Goal: Task Accomplishment & Management: Manage account settings

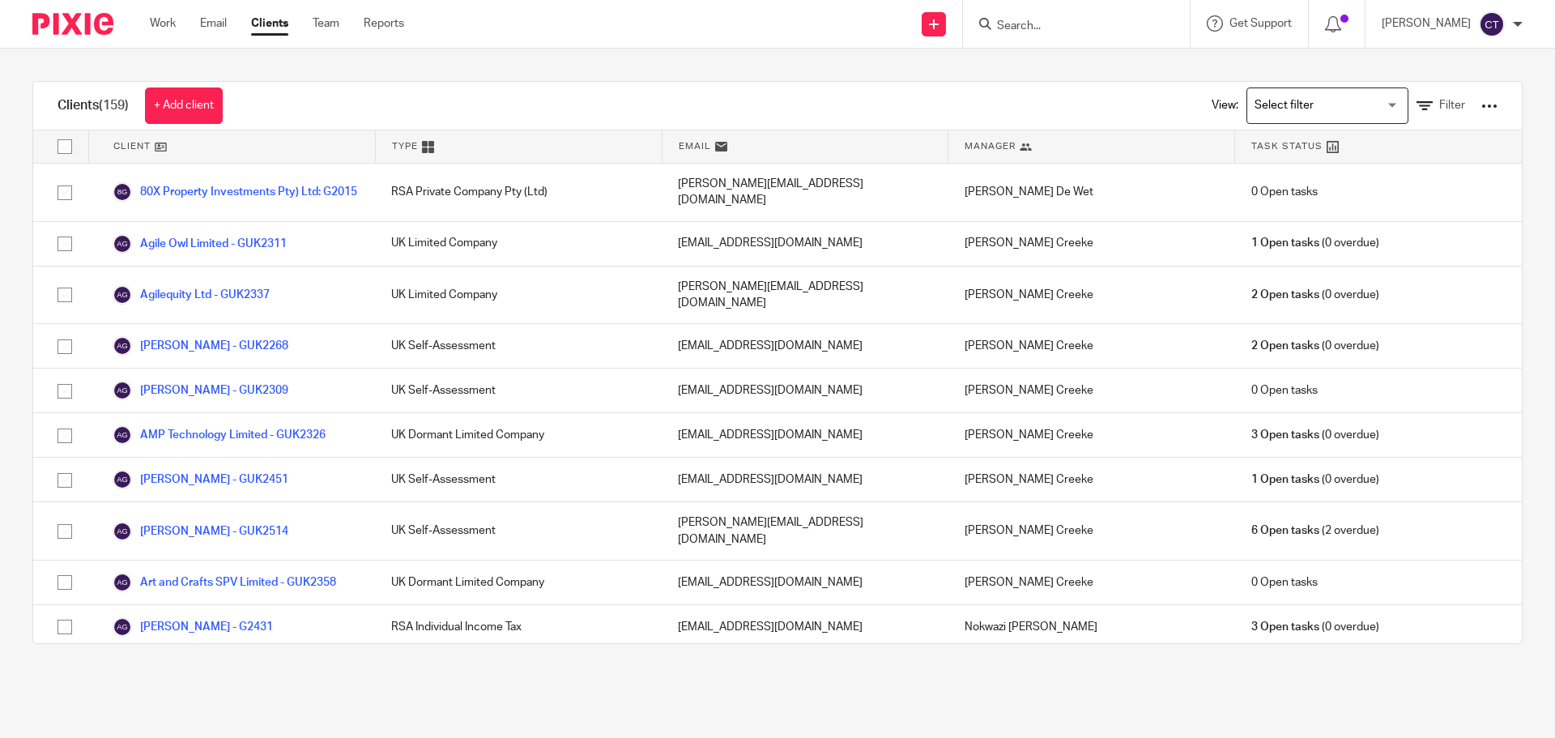
click at [1044, 29] on input "Search" at bounding box center [1068, 26] width 146 height 15
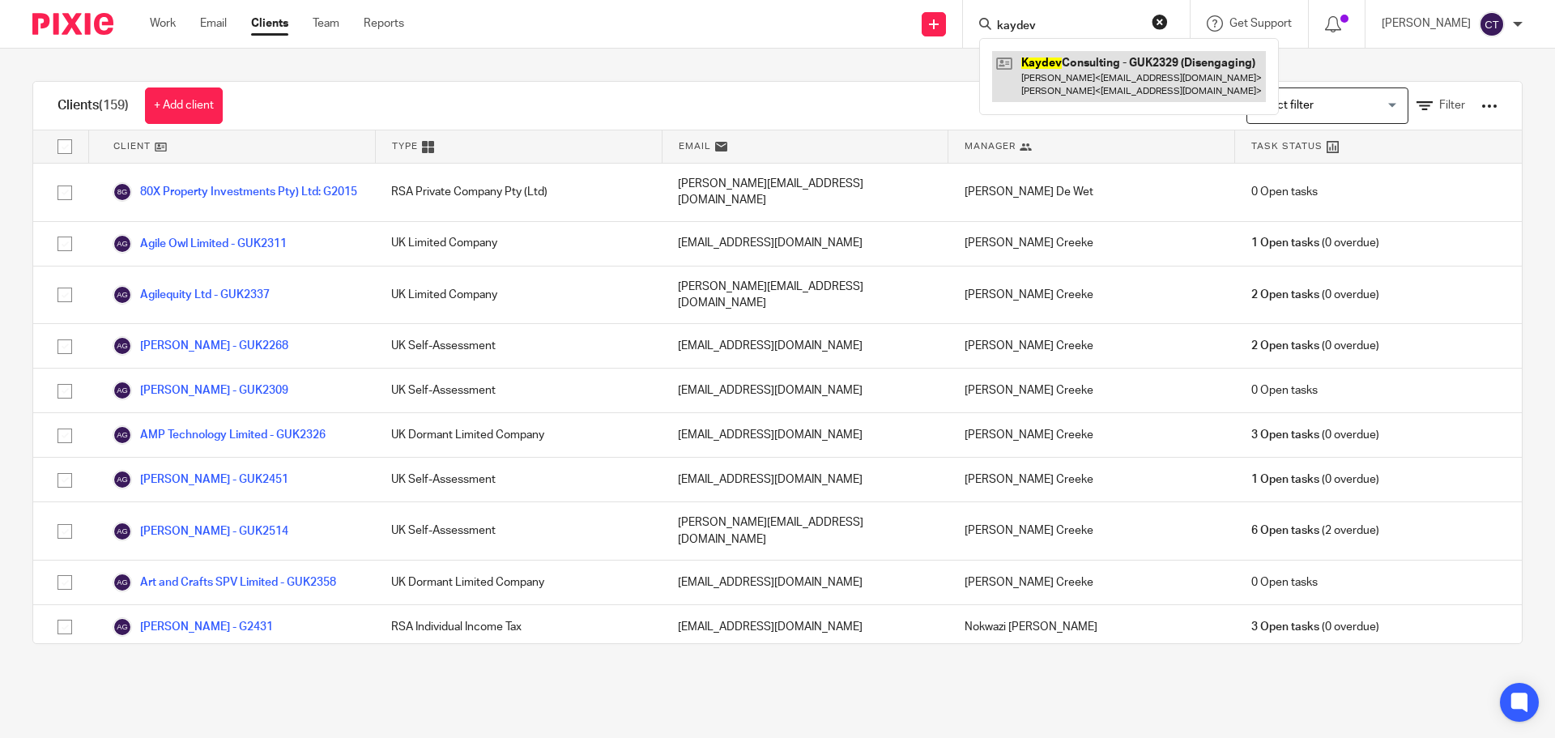
type input "kaydev"
click at [1040, 79] on link at bounding box center [1129, 76] width 274 height 50
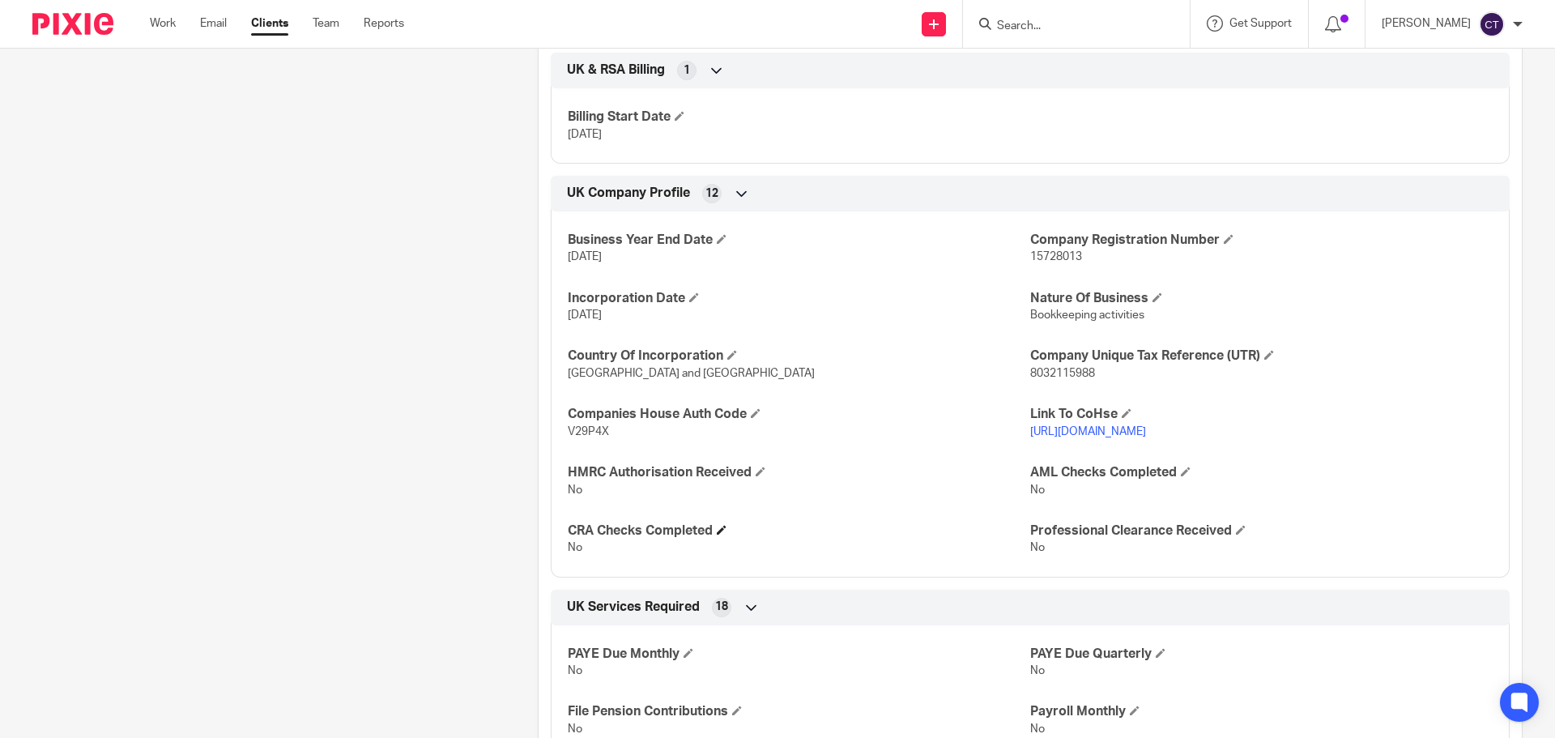
scroll to position [810, 0]
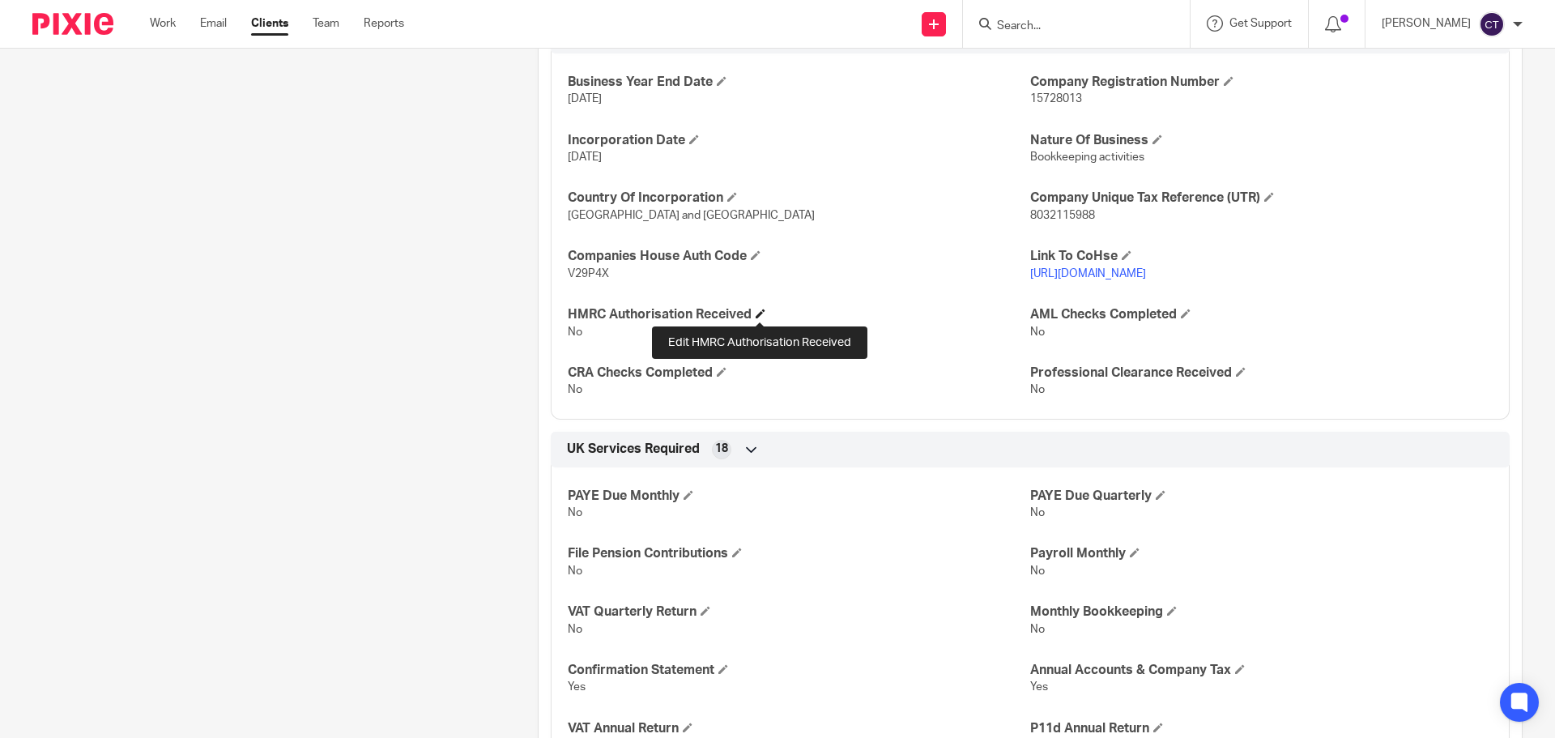
click at [759, 313] on span at bounding box center [761, 314] width 10 height 10
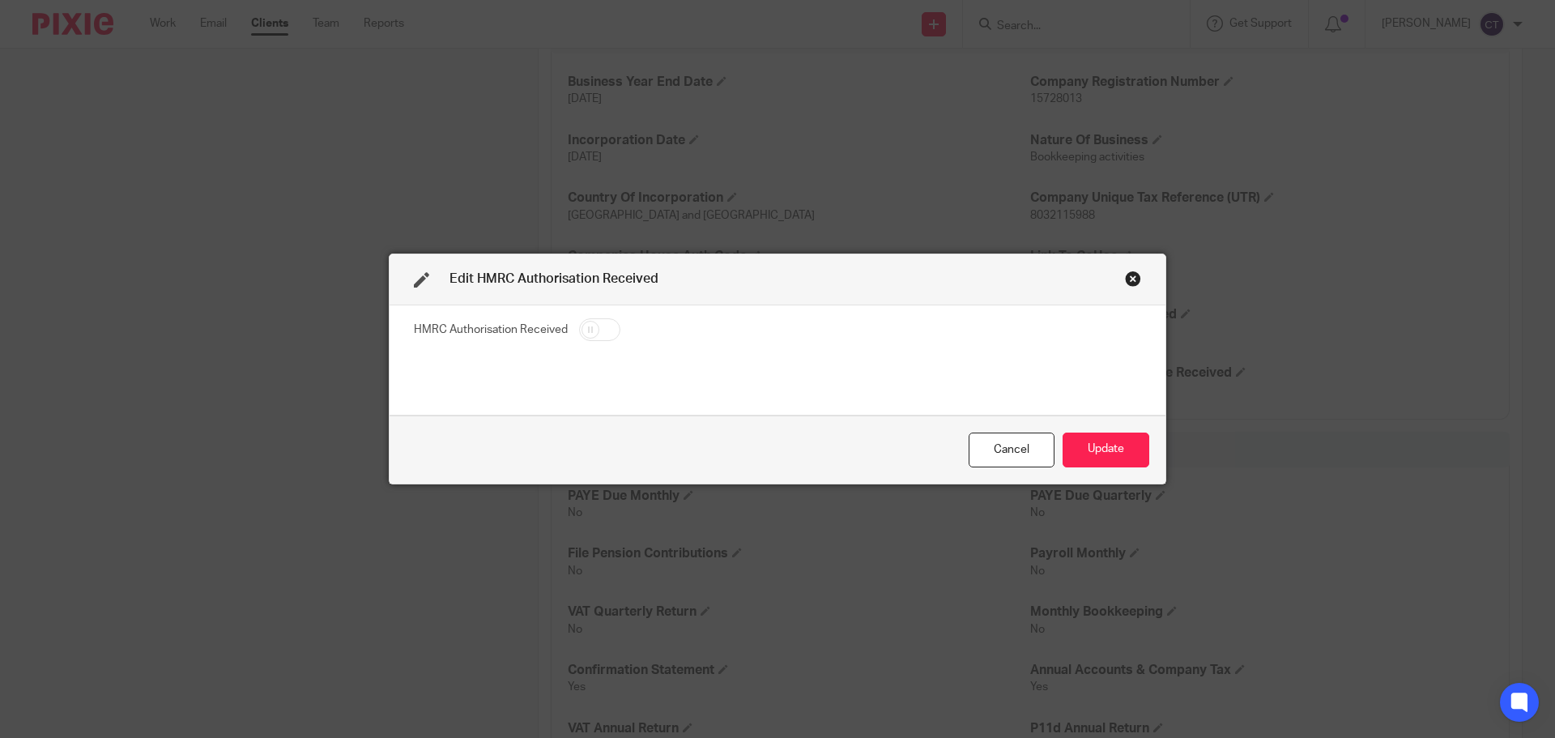
click at [600, 326] on input "checkbox" at bounding box center [599, 329] width 41 height 23
checkbox input "true"
click at [1110, 450] on button "Update" at bounding box center [1105, 449] width 87 height 35
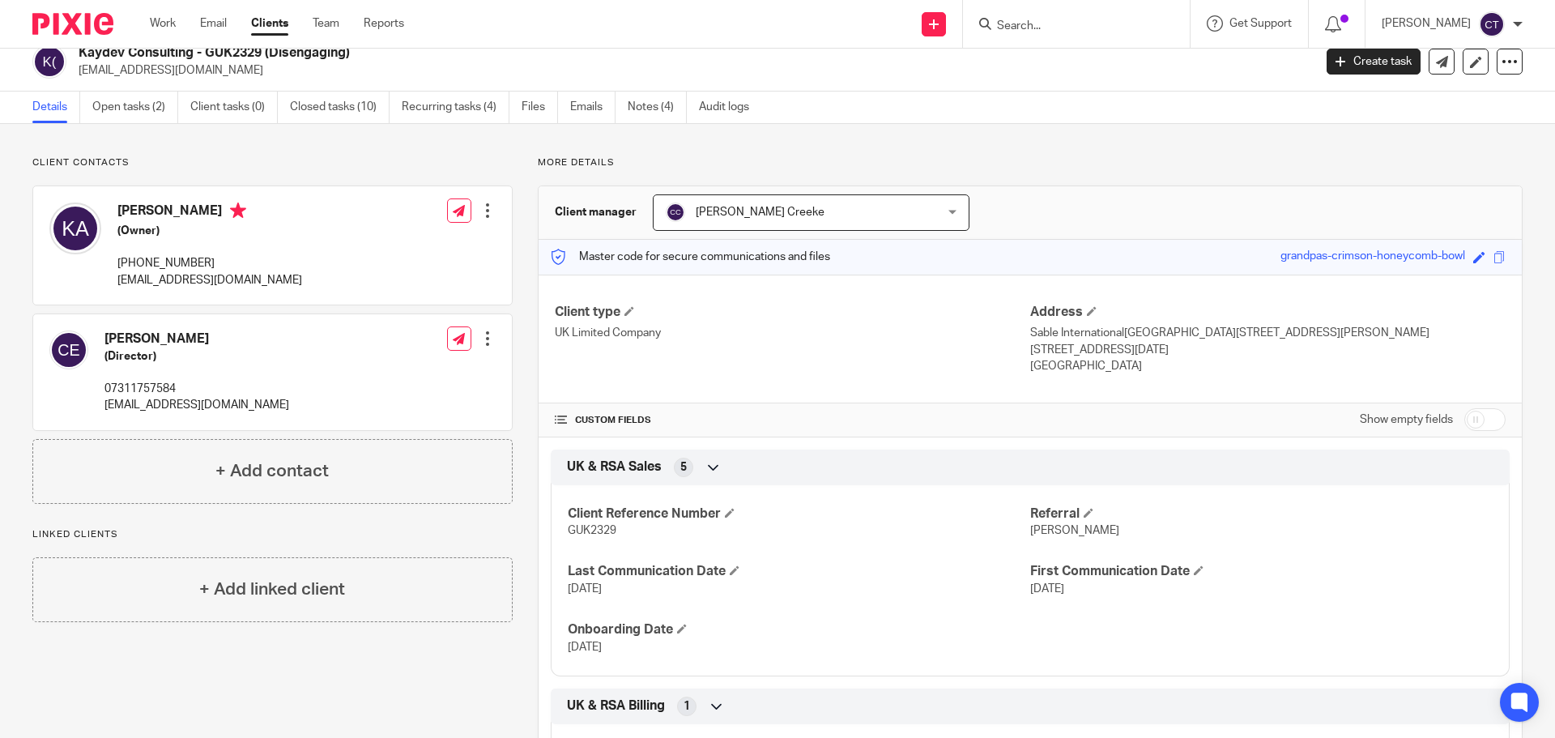
scroll to position [0, 0]
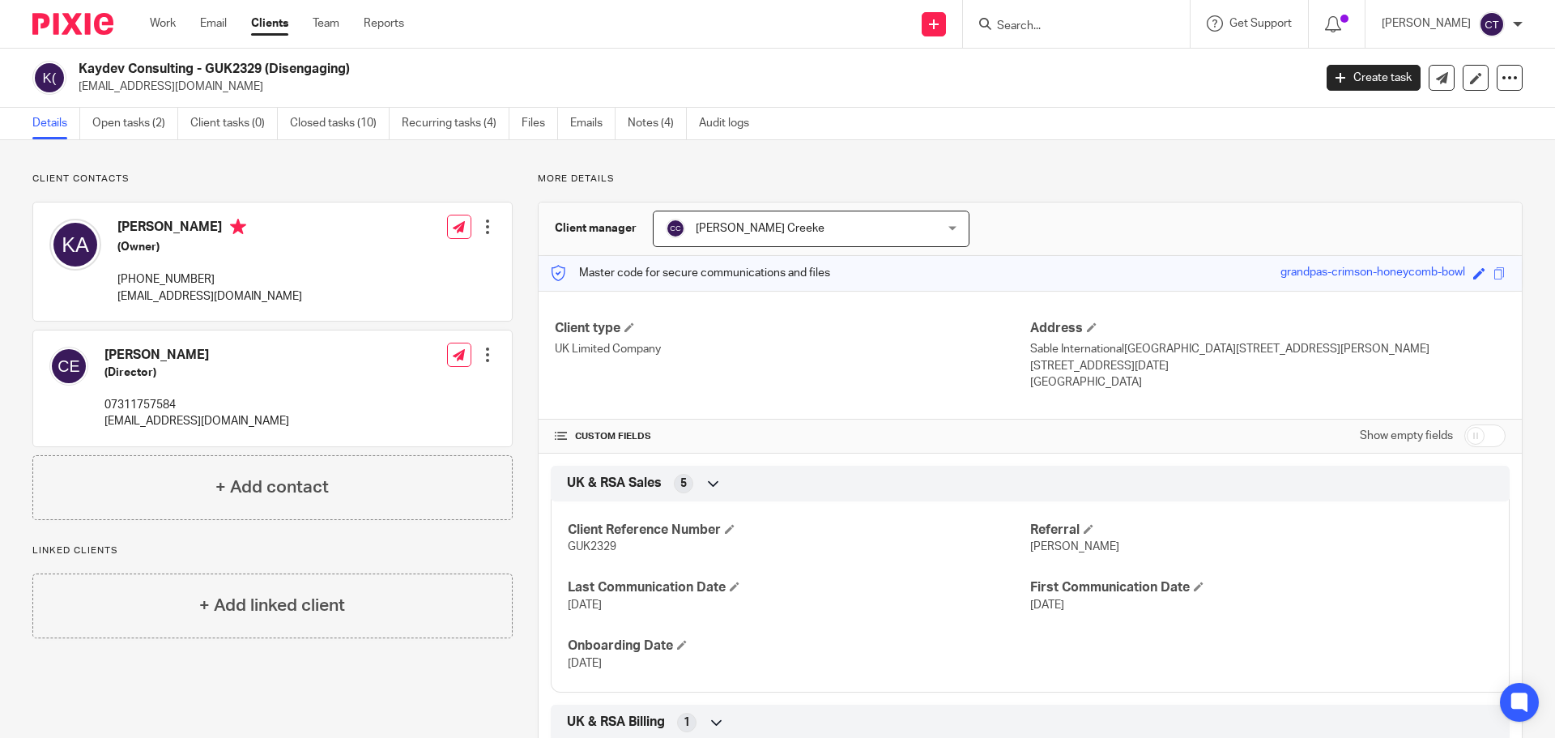
click at [1016, 34] on form at bounding box center [1081, 24] width 172 height 20
click at [1040, 30] on input "Search" at bounding box center [1068, 26] width 146 height 15
paste input "Stephen Knott"
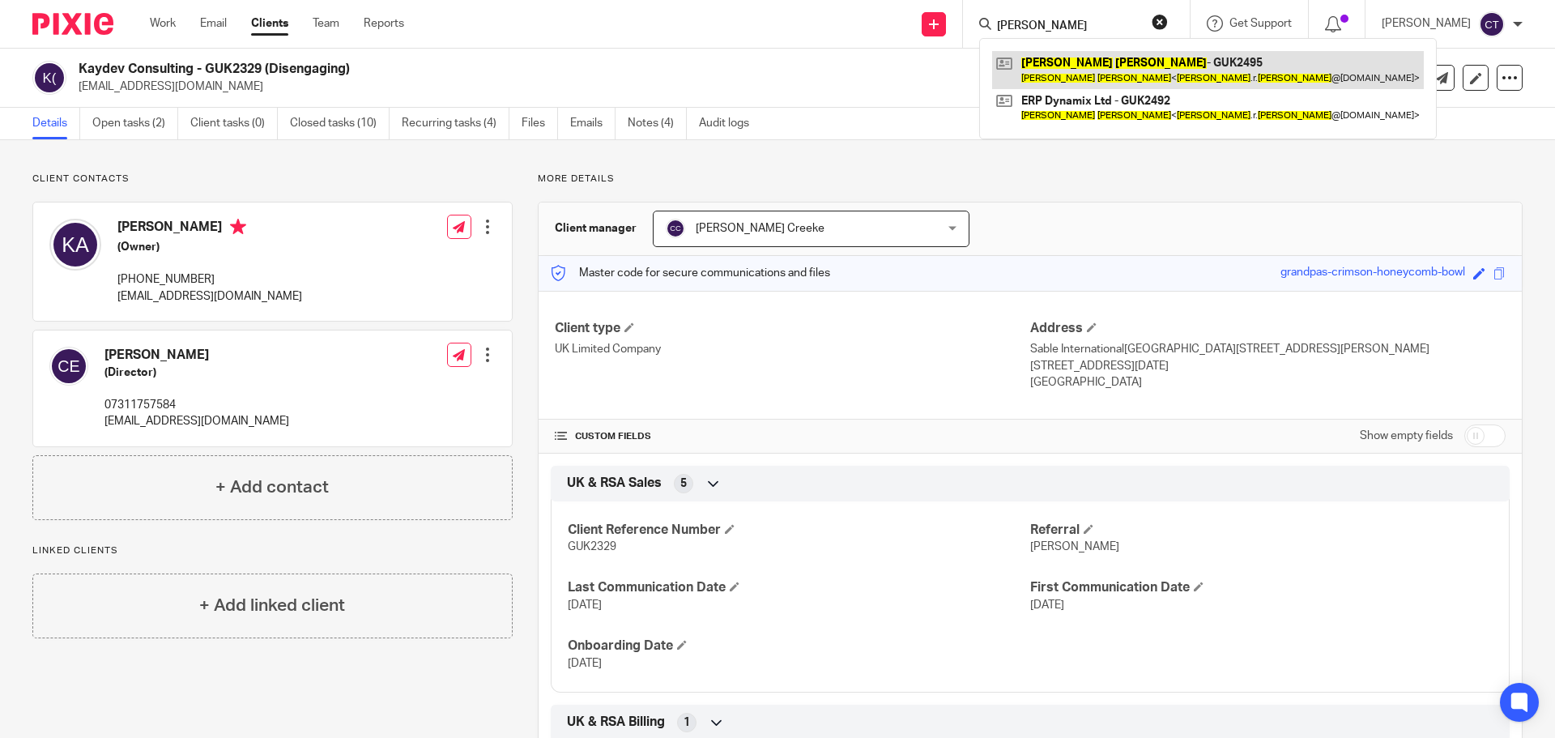
type input "Stephen Knott"
click at [1055, 75] on link at bounding box center [1208, 69] width 432 height 37
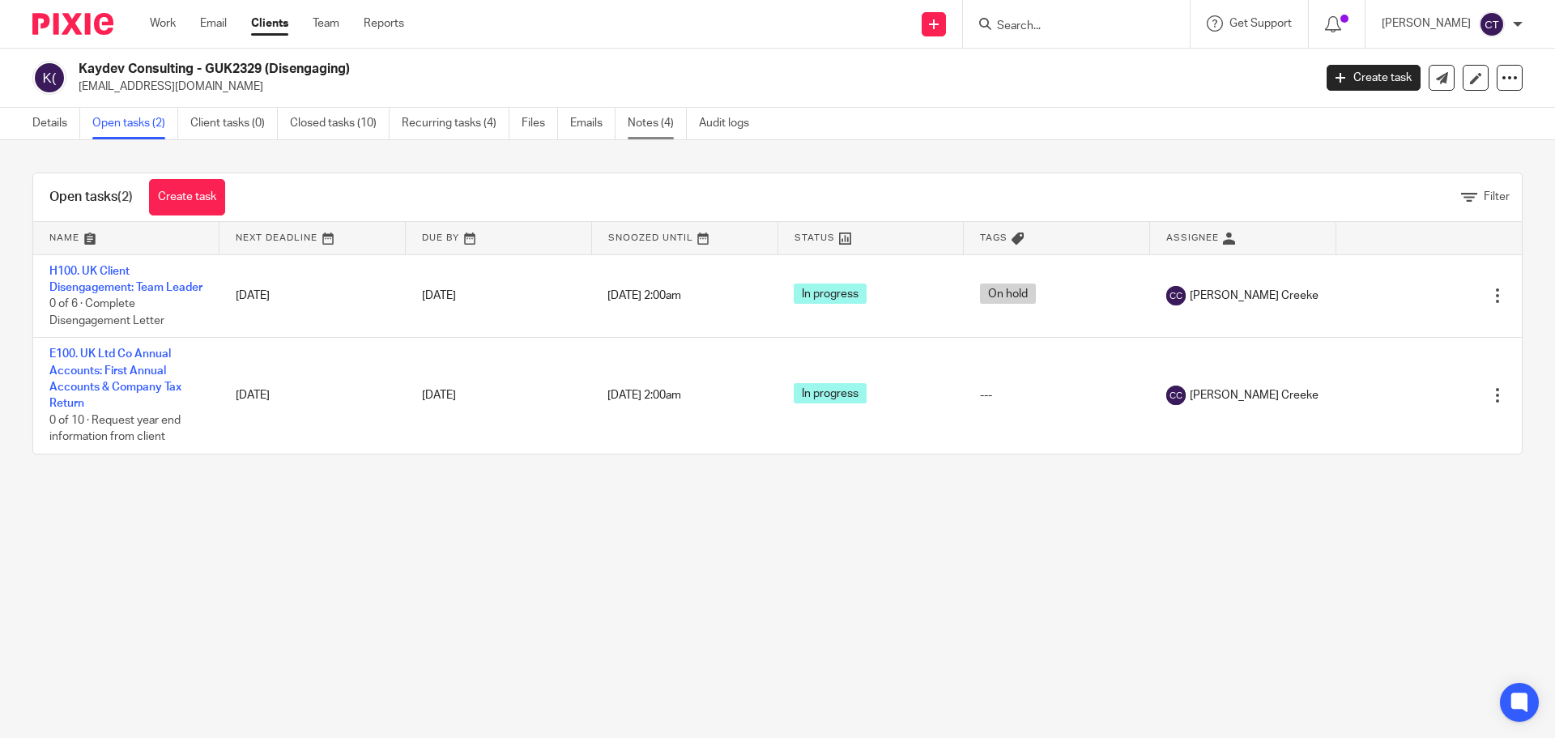
click at [645, 117] on link "Notes (4)" at bounding box center [657, 124] width 59 height 32
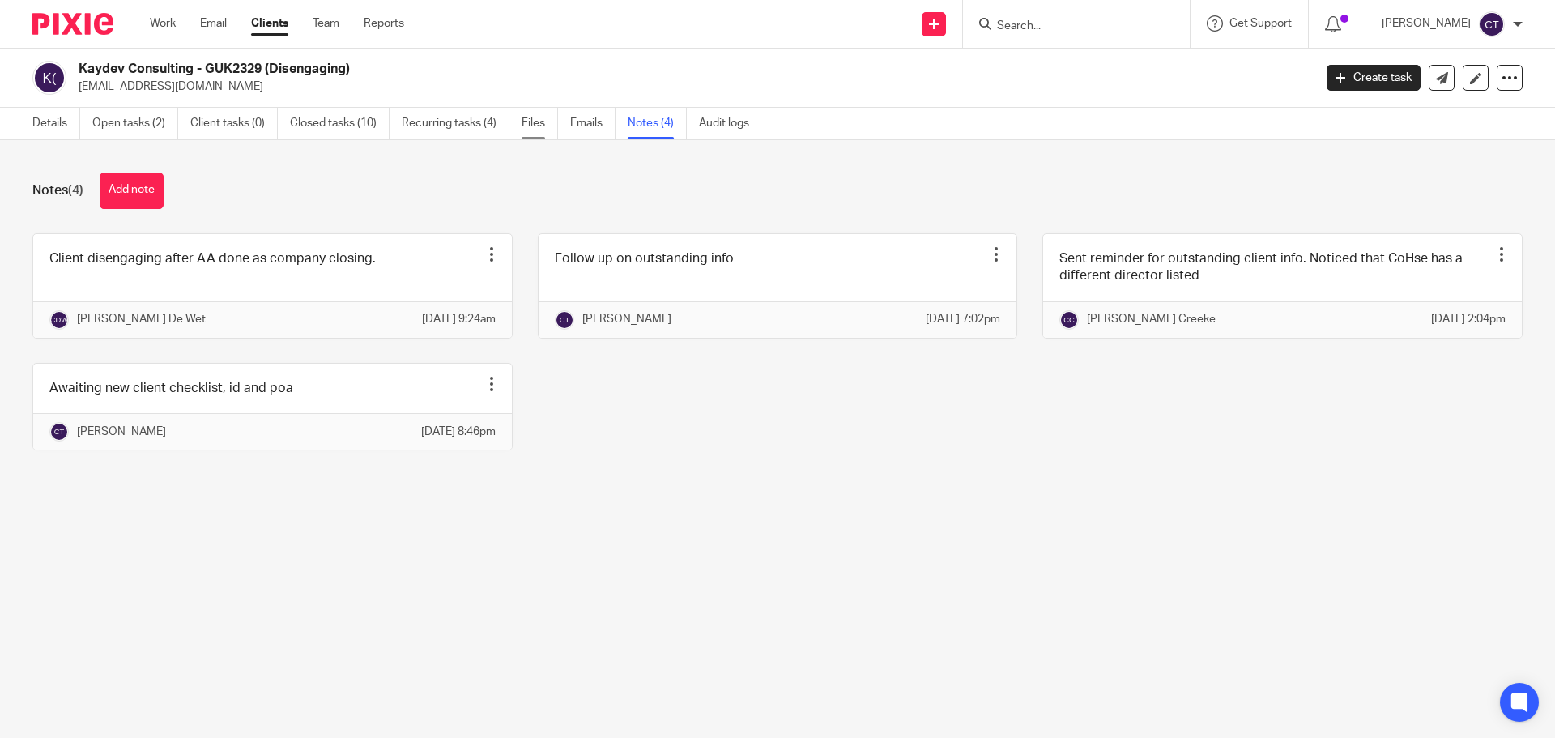
click at [532, 123] on link "Files" at bounding box center [540, 124] width 36 height 32
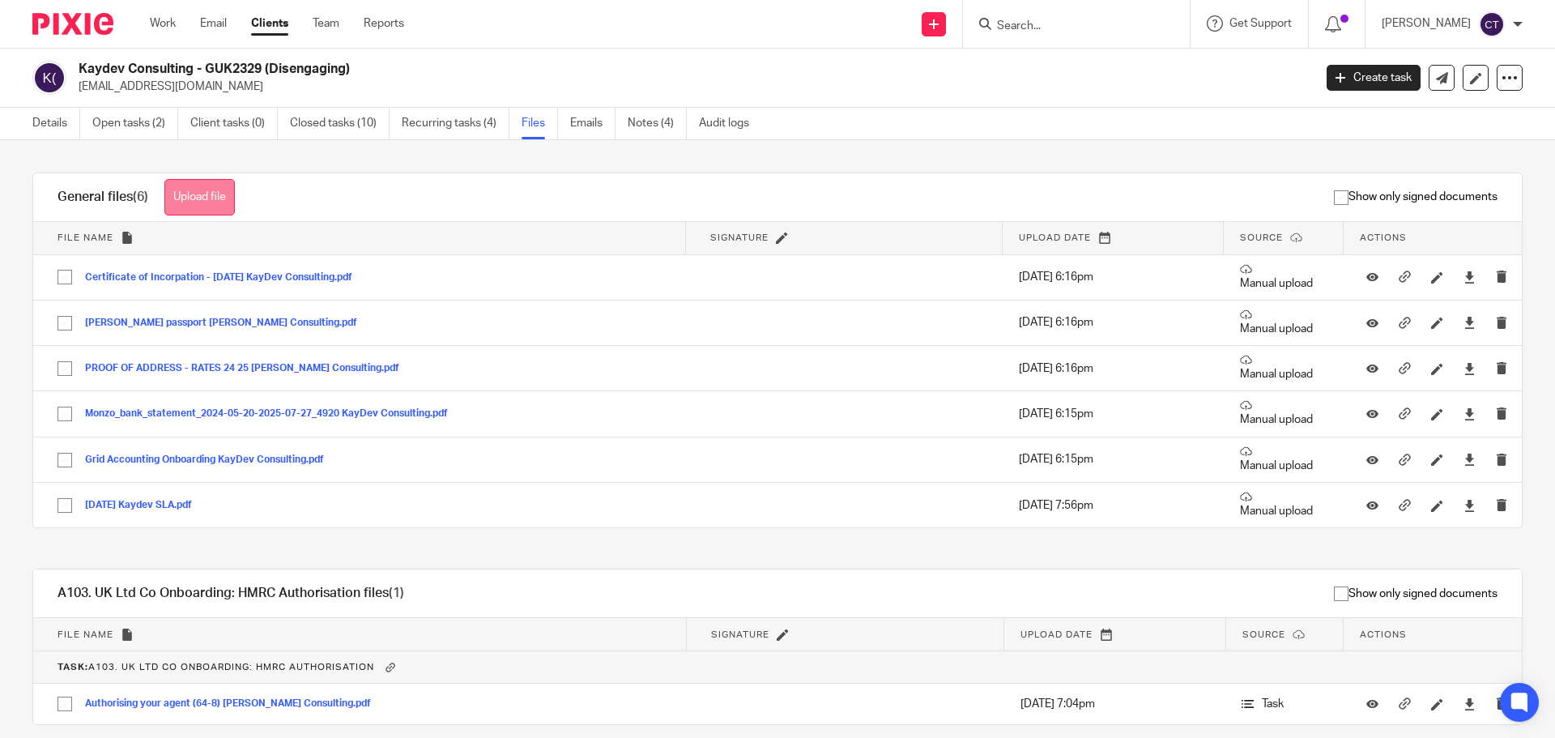
click at [224, 194] on button "Upload file" at bounding box center [199, 197] width 70 height 36
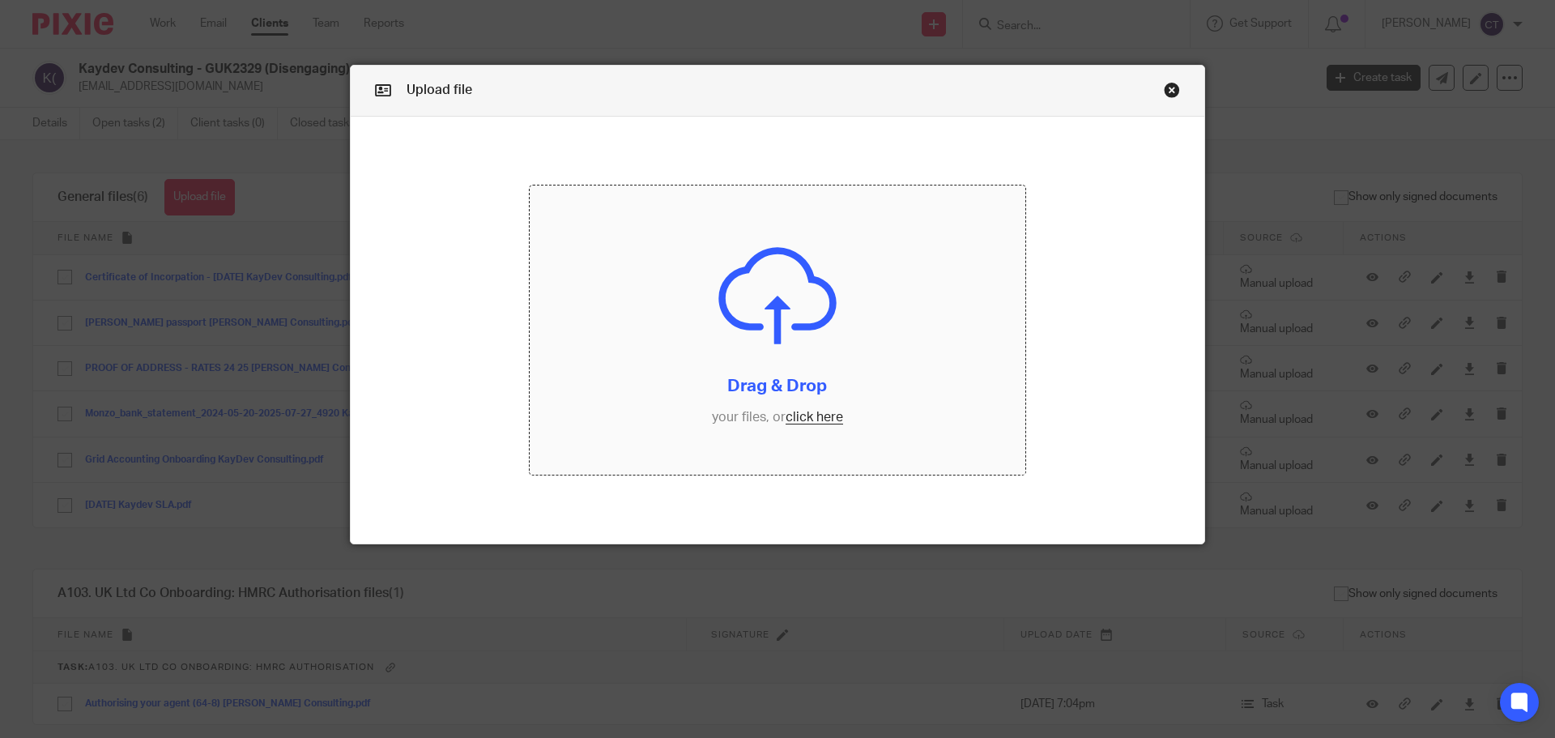
click at [849, 335] on input "file" at bounding box center [778, 330] width 496 height 290
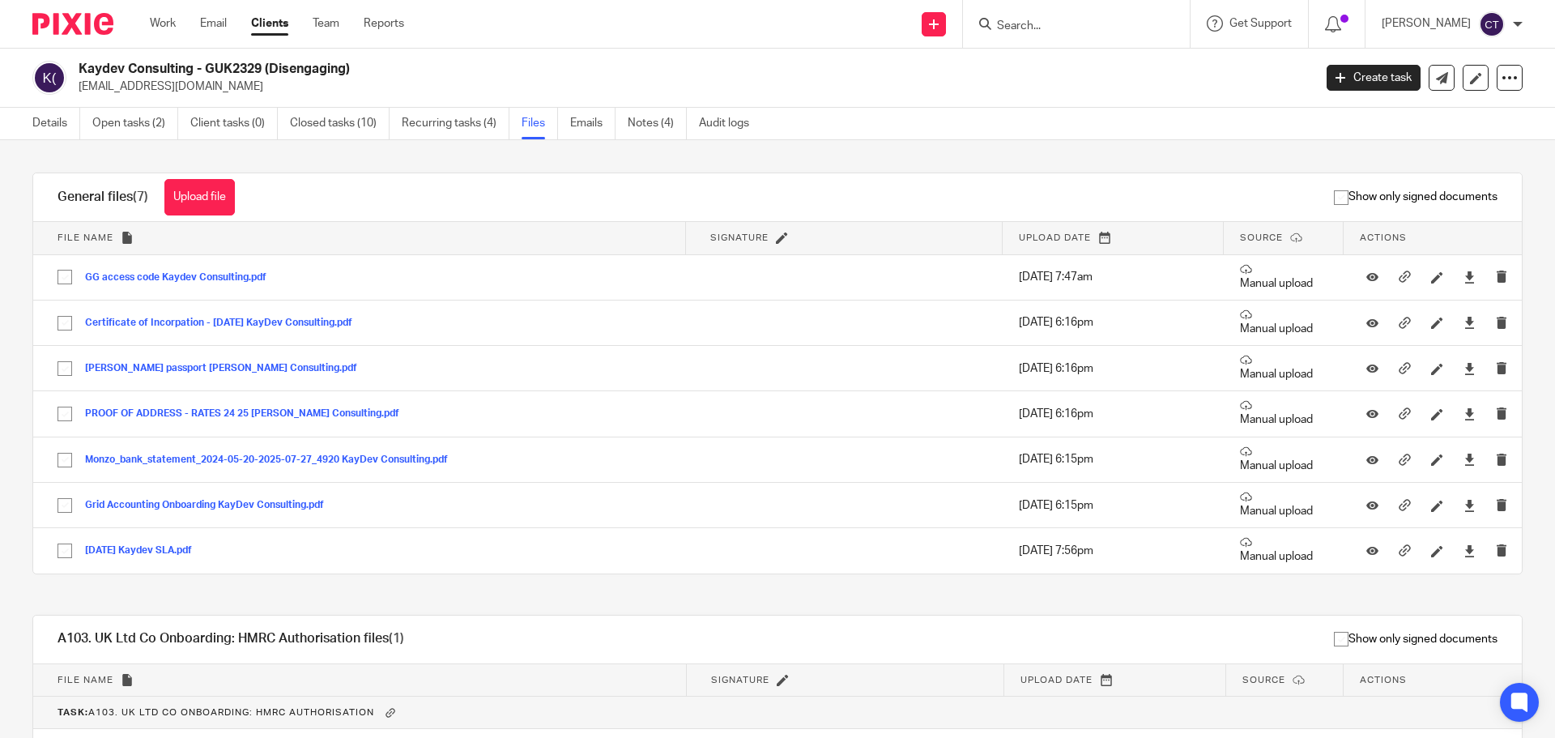
drag, startPoint x: 1009, startPoint y: 34, endPoint x: 1004, endPoint y: 23, distance: 12.3
click at [1004, 23] on input "Search" at bounding box center [1068, 26] width 146 height 15
paste input "Agile Owl"
type input "Agile Owl"
click at [1054, 76] on link at bounding box center [1129, 69] width 274 height 37
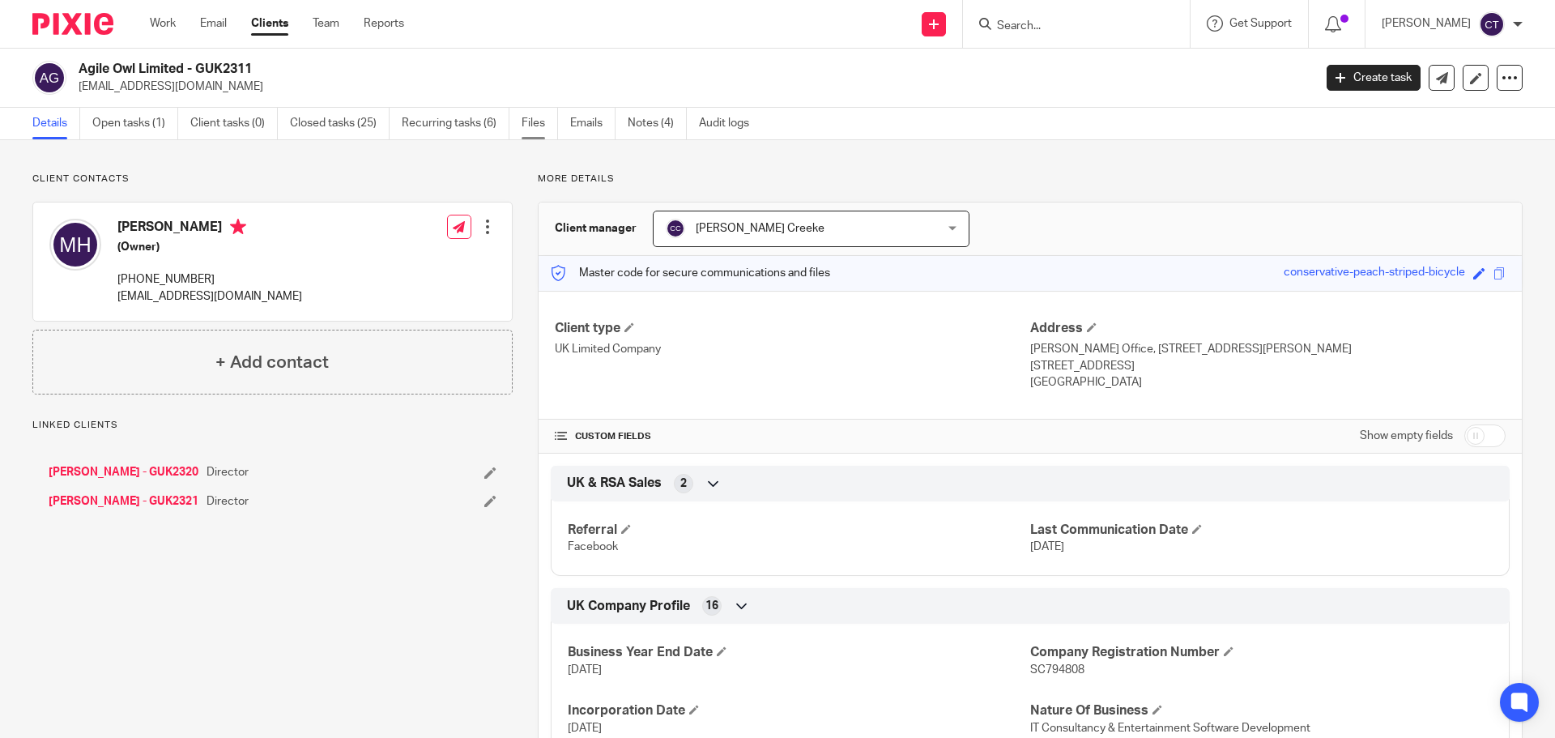
click at [530, 122] on link "Files" at bounding box center [540, 124] width 36 height 32
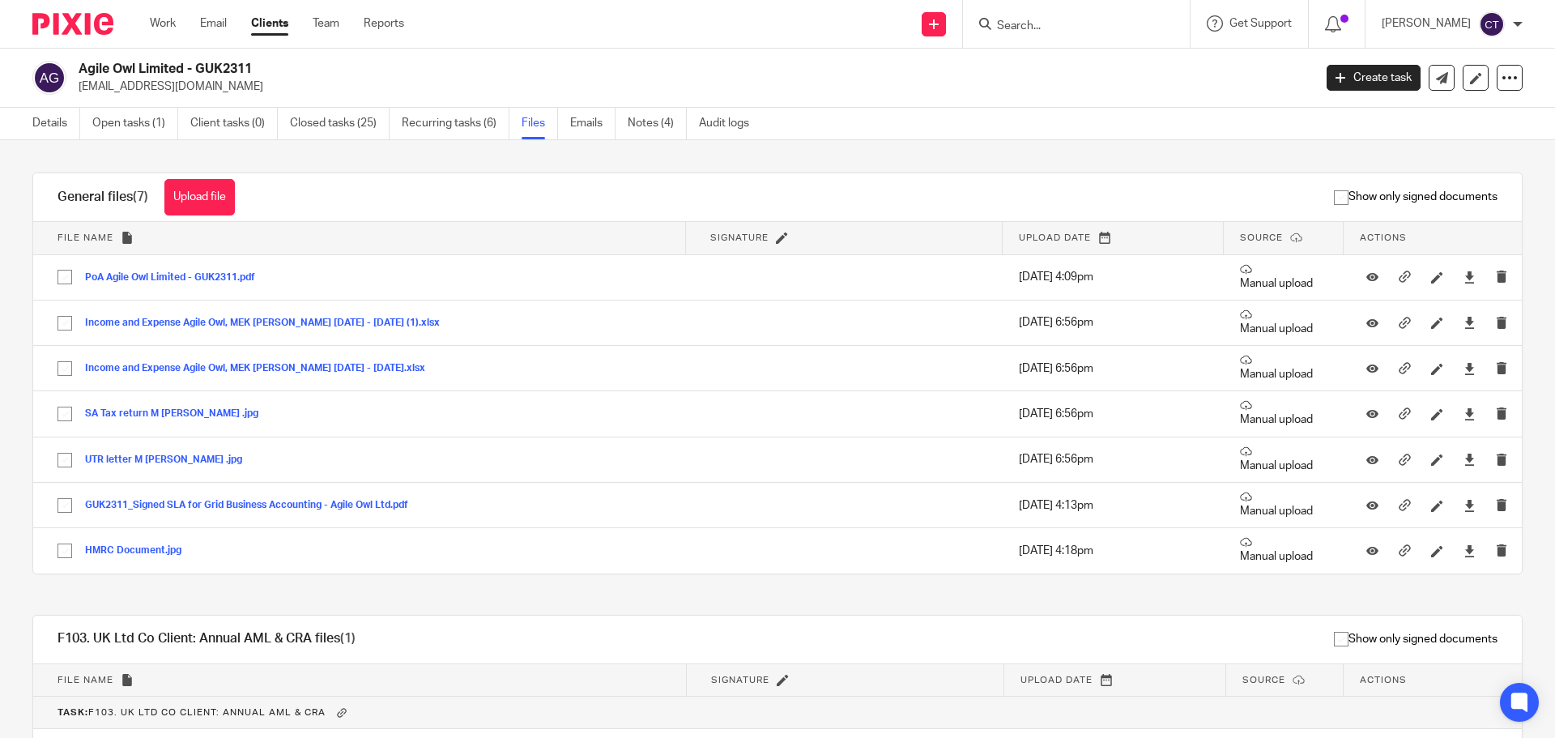
drag, startPoint x: 227, startPoint y: 196, endPoint x: 277, endPoint y: 207, distance: 51.3
click at [227, 196] on button "Upload file" at bounding box center [199, 197] width 70 height 36
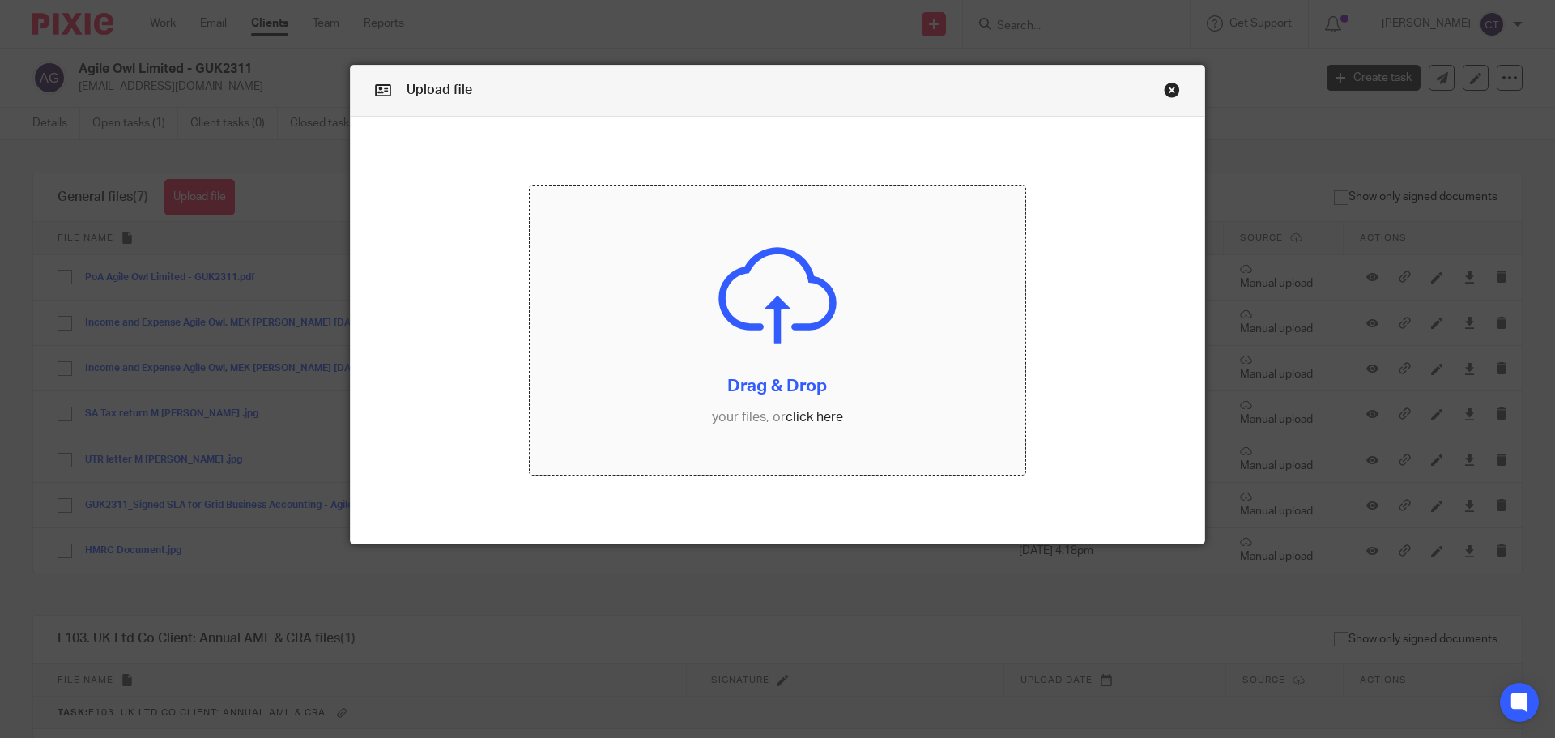
click at [751, 283] on input "file" at bounding box center [778, 330] width 496 height 290
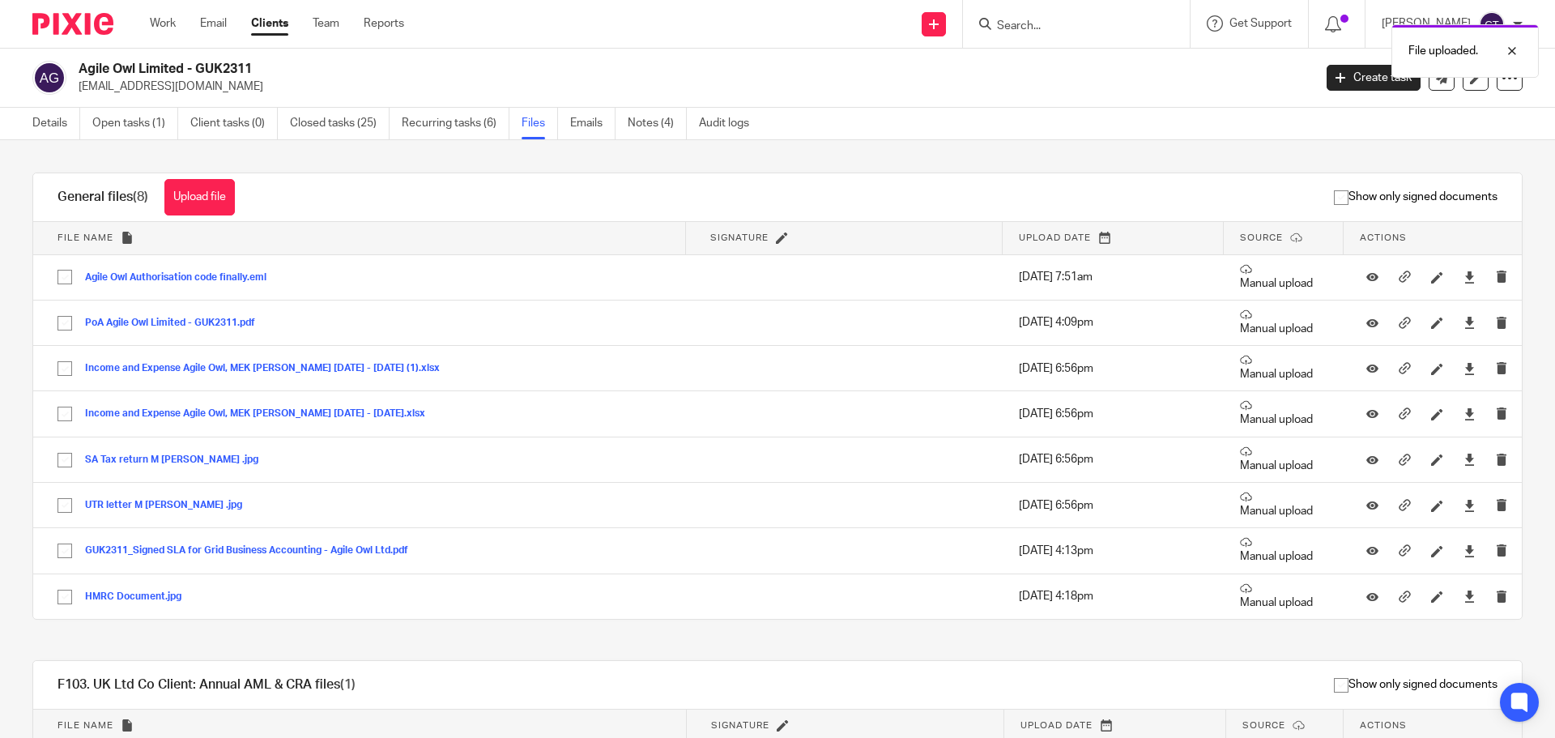
click at [53, 128] on link "Details" at bounding box center [56, 124] width 48 height 32
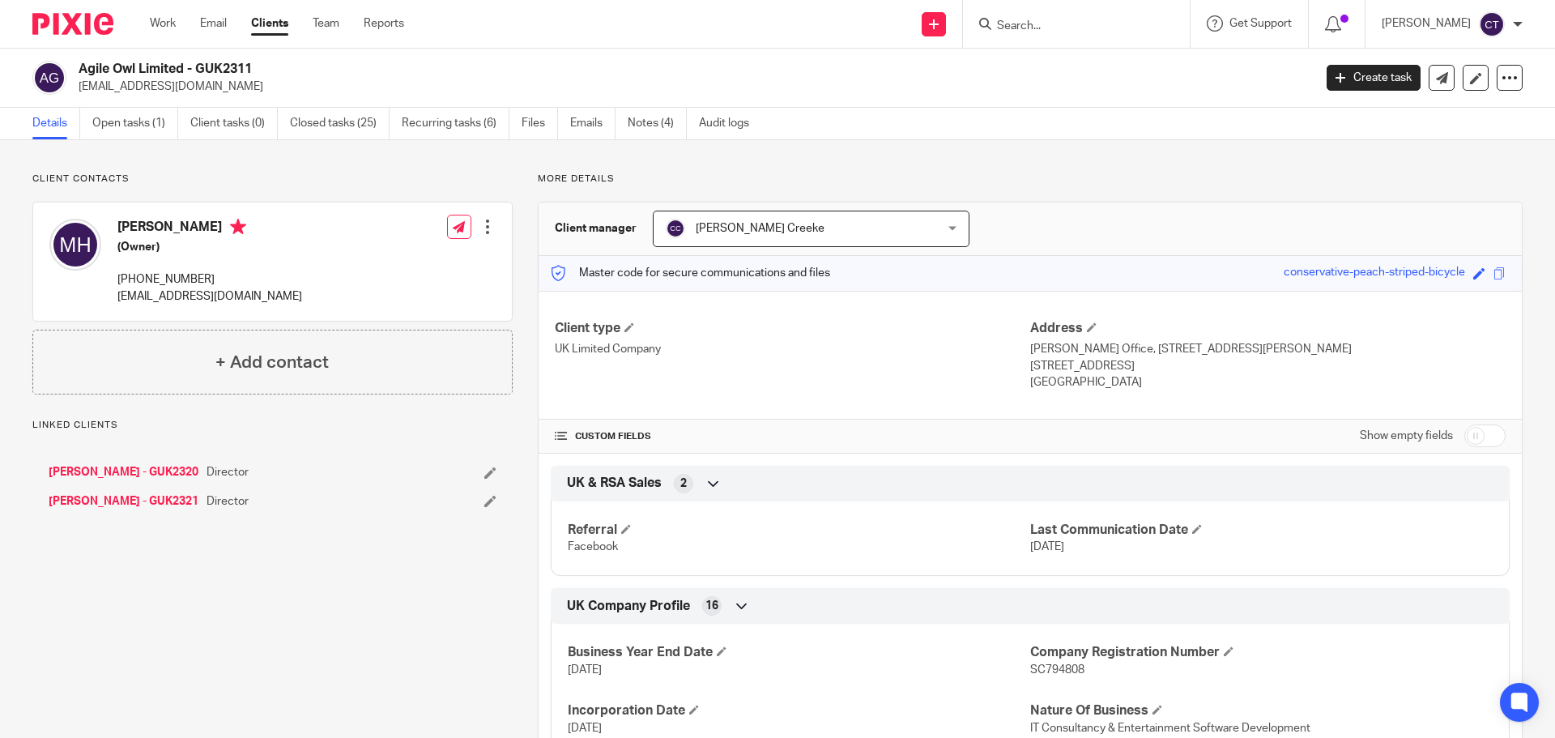
scroll to position [567, 0]
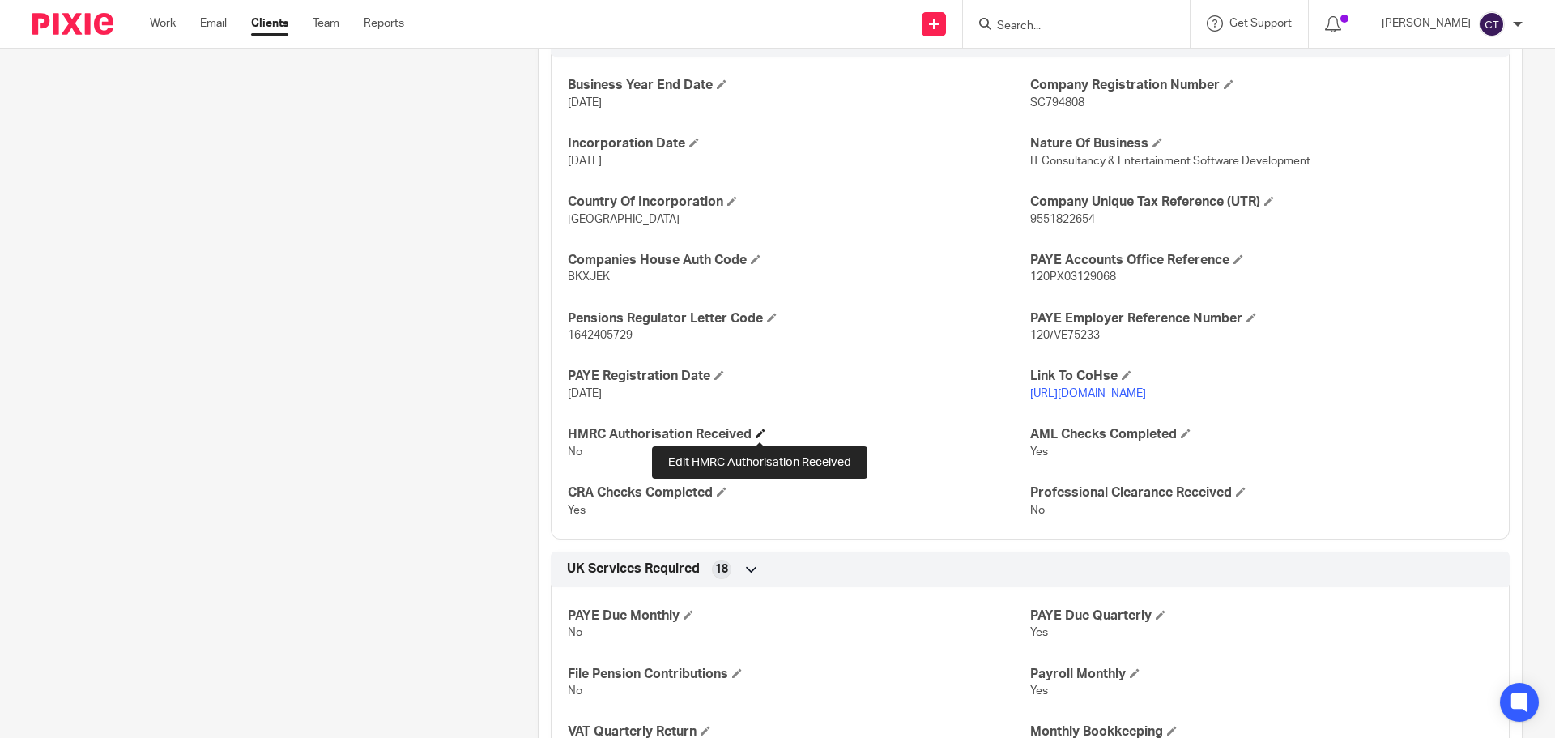
click at [760, 435] on span at bounding box center [761, 433] width 10 height 10
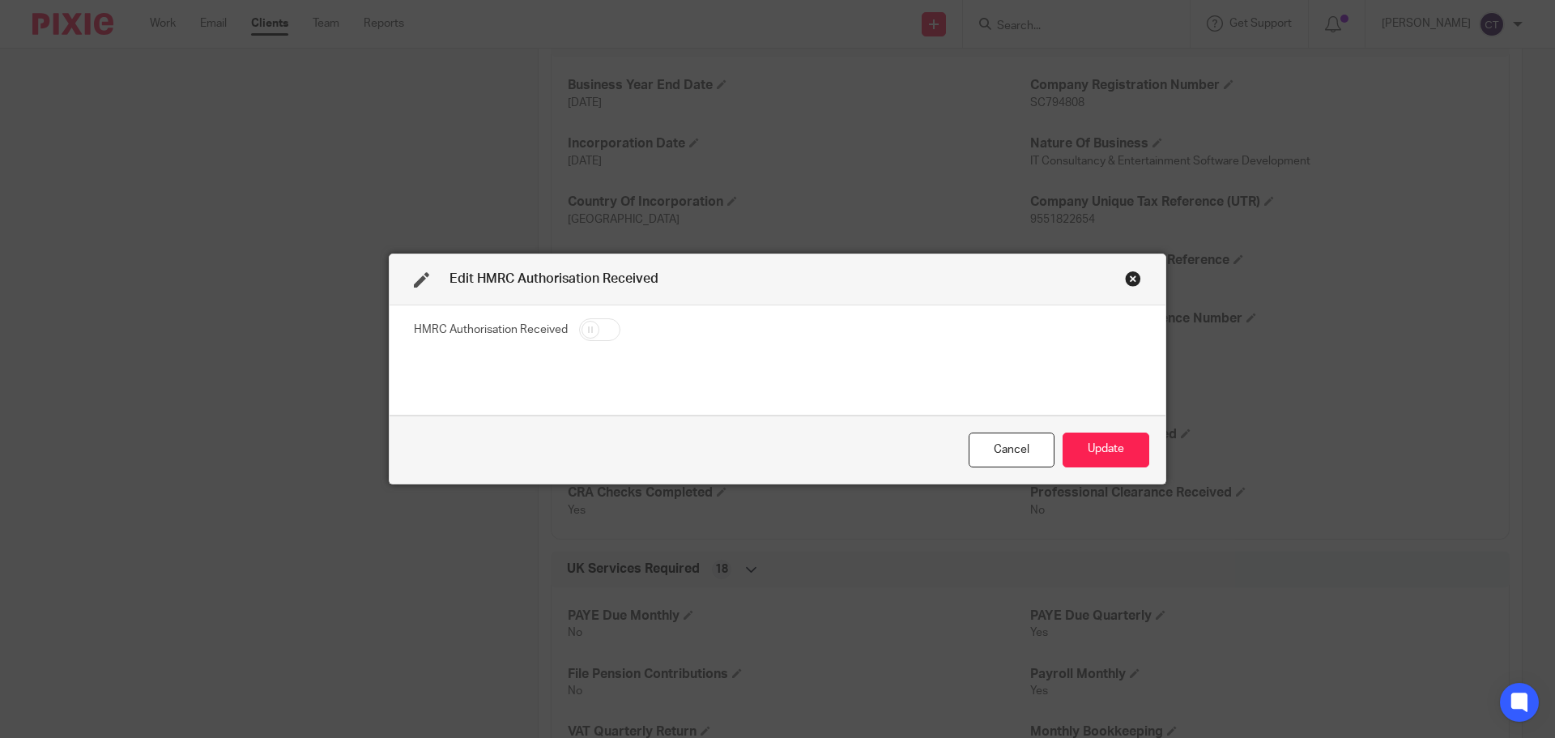
click at [587, 325] on input "checkbox" at bounding box center [599, 329] width 41 height 23
checkbox input "true"
click at [1130, 453] on button "Update" at bounding box center [1105, 449] width 87 height 35
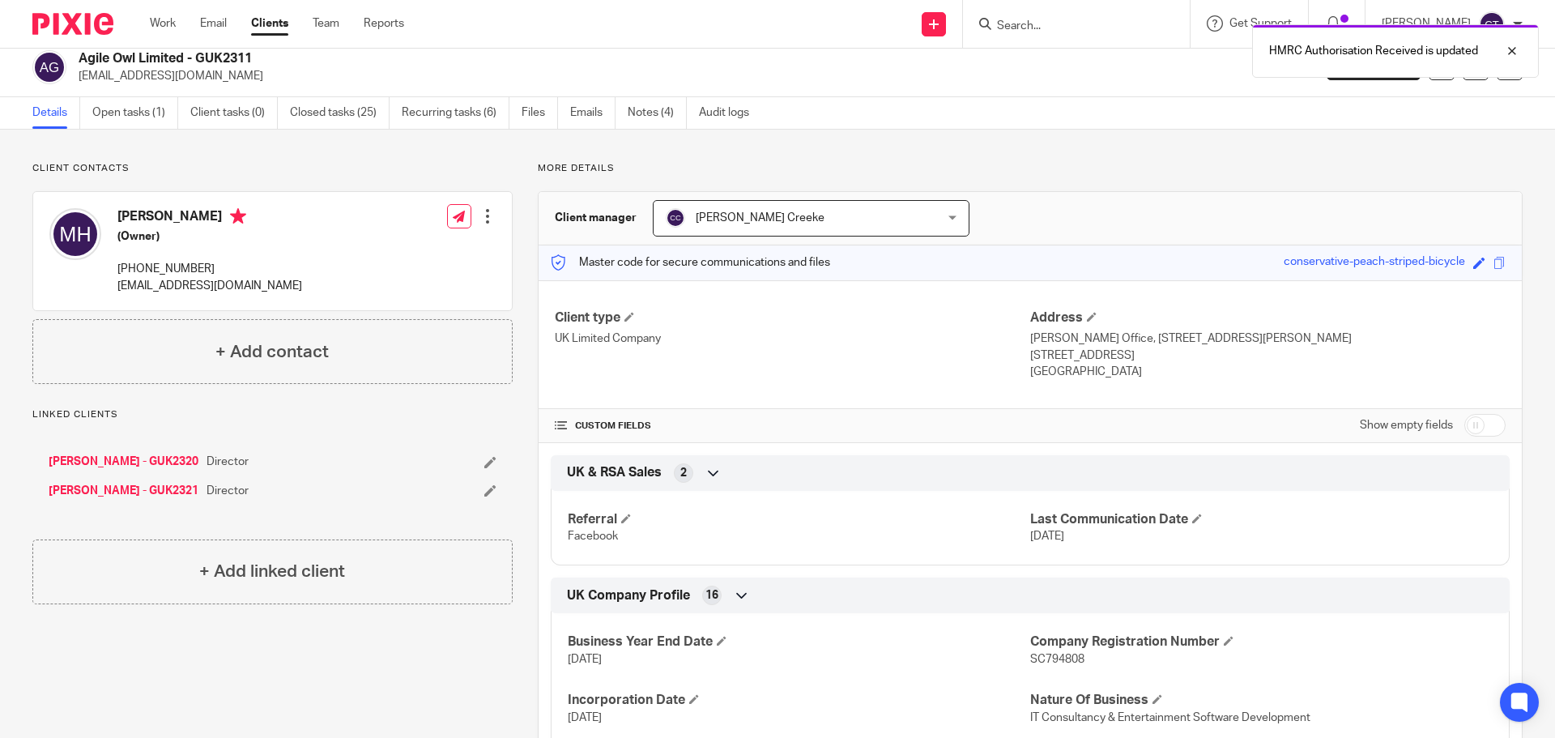
scroll to position [0, 0]
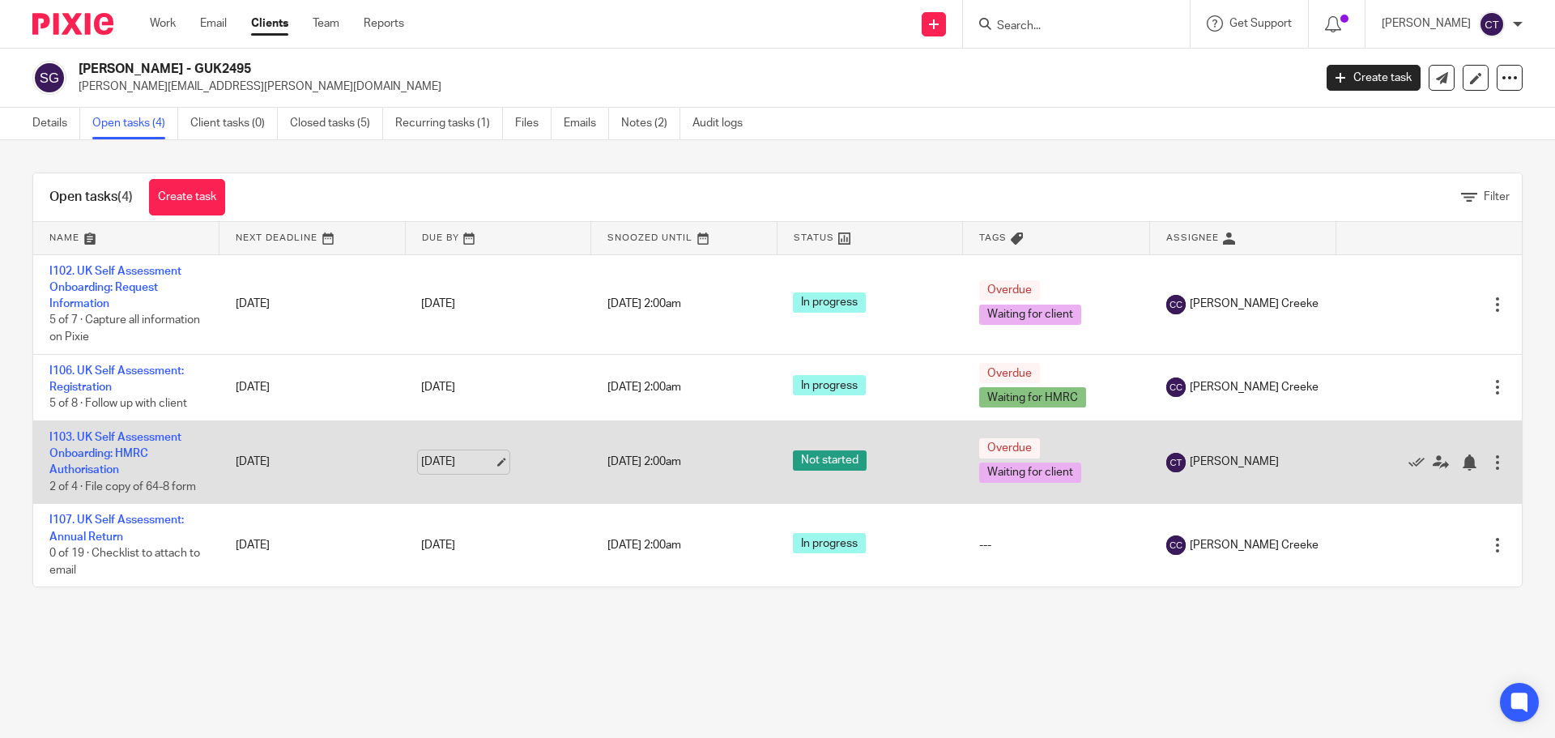
click at [454, 459] on link "[DATE]" at bounding box center [457, 461] width 73 height 17
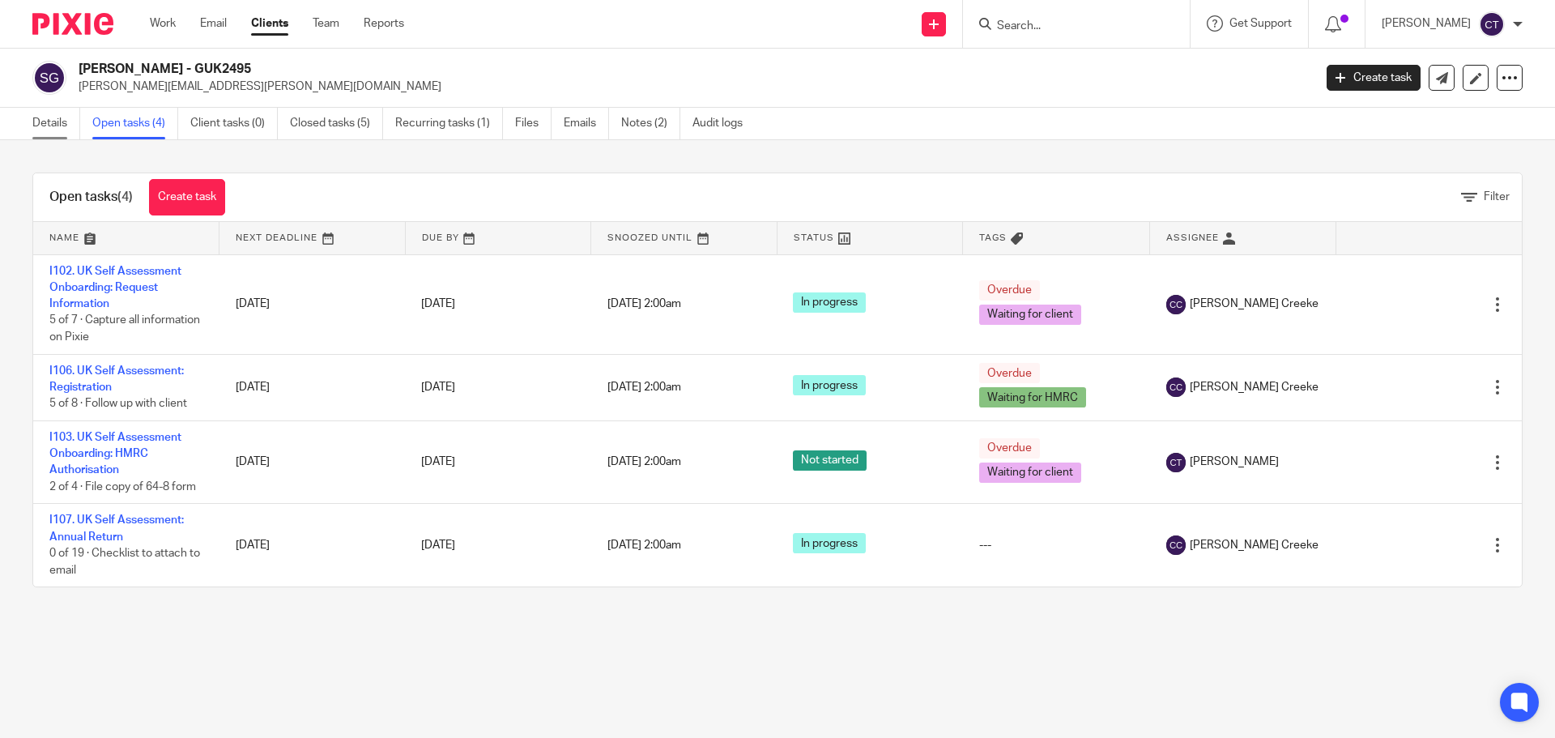
click at [42, 121] on link "Details" at bounding box center [56, 124] width 48 height 32
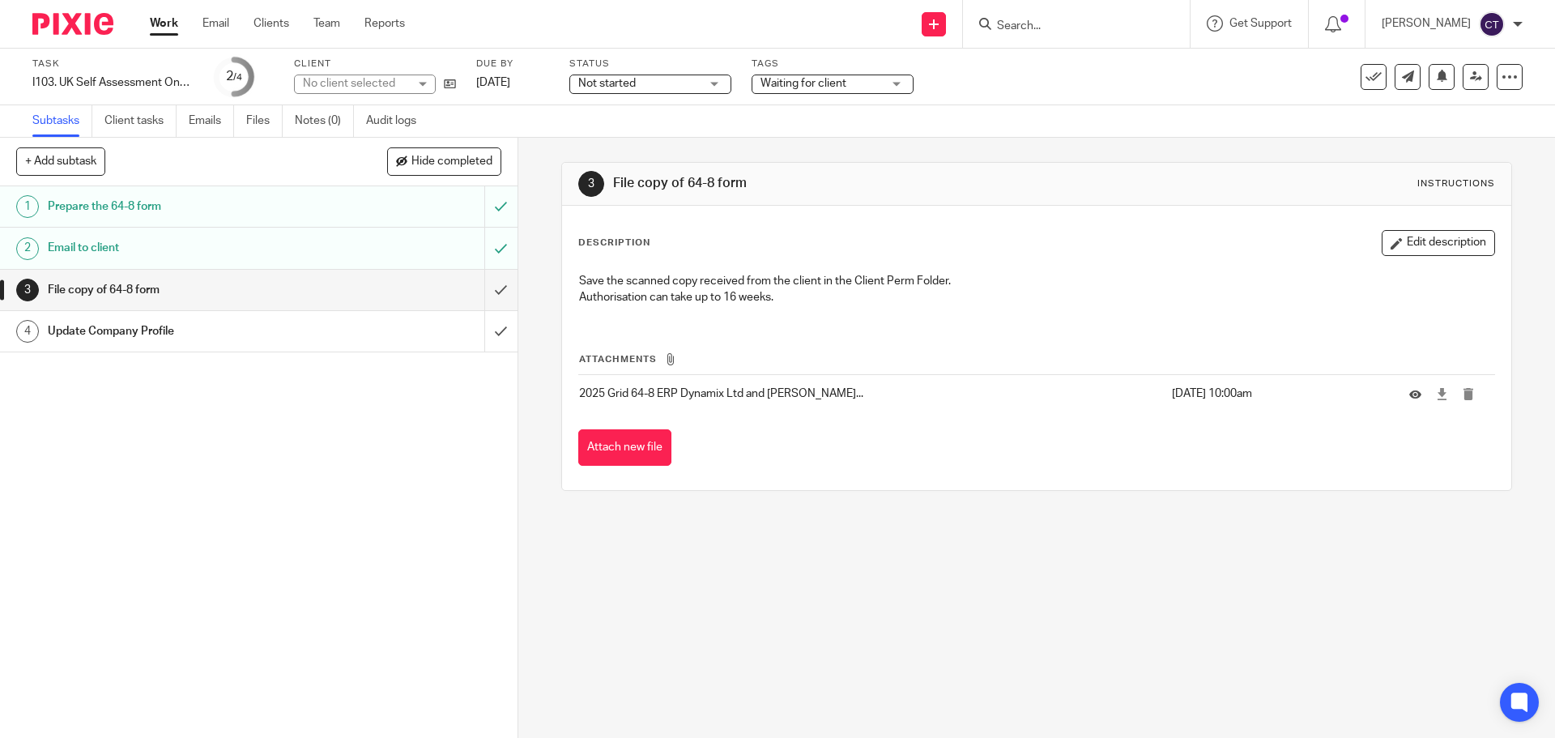
click at [649, 92] on span "Not started" at bounding box center [638, 83] width 121 height 17
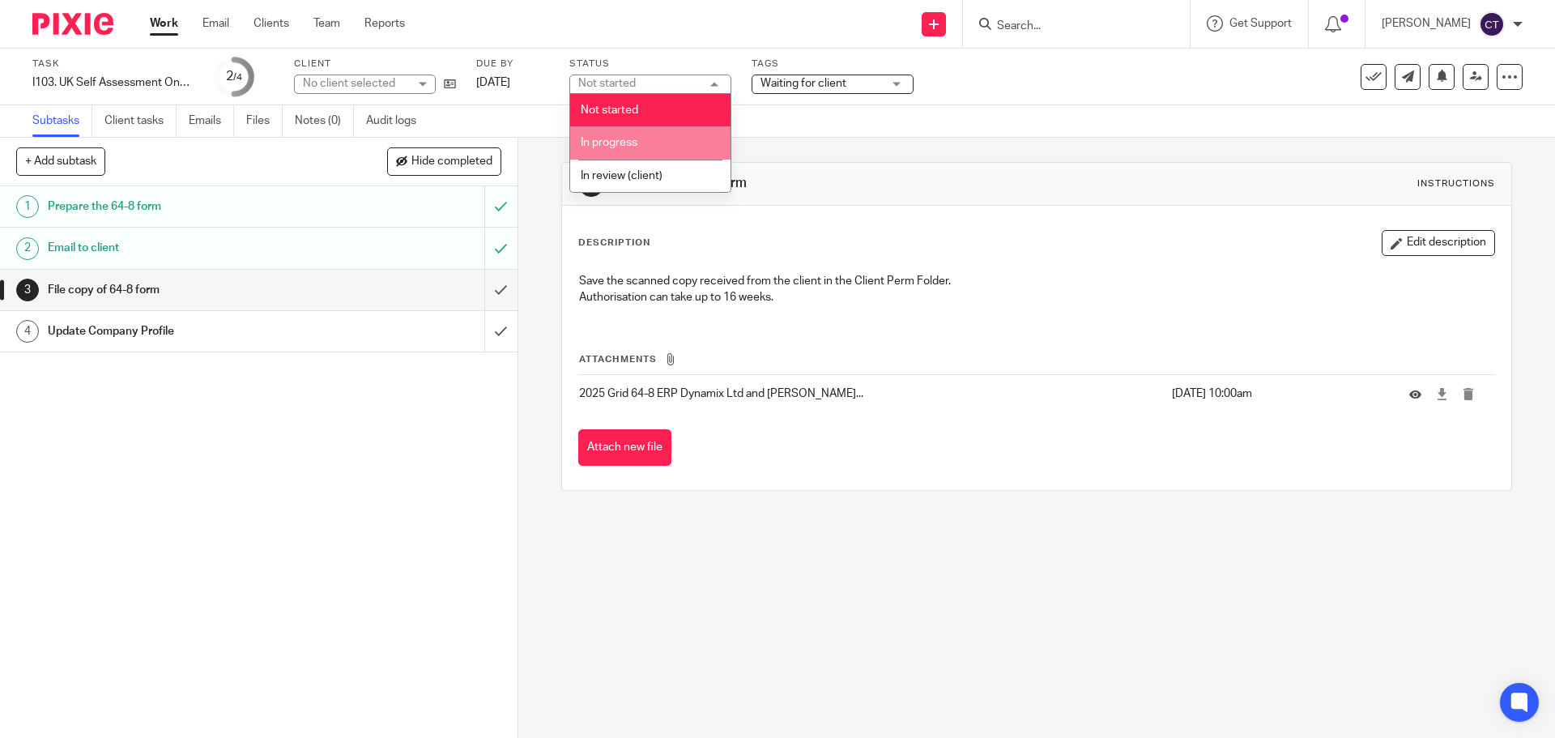
click at [662, 146] on li "In progress" at bounding box center [650, 142] width 160 height 33
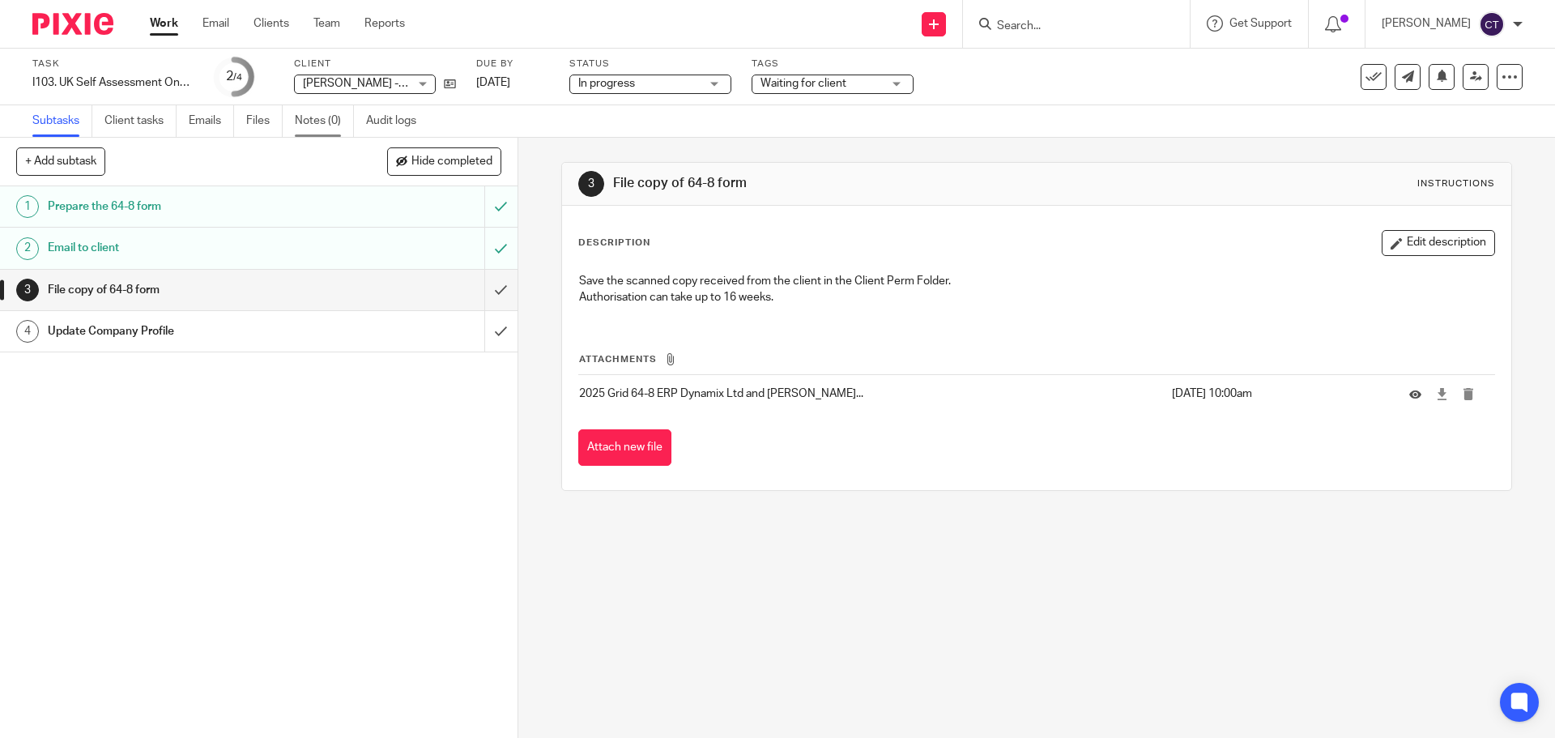
click at [324, 118] on link "Notes (0)" at bounding box center [324, 121] width 59 height 32
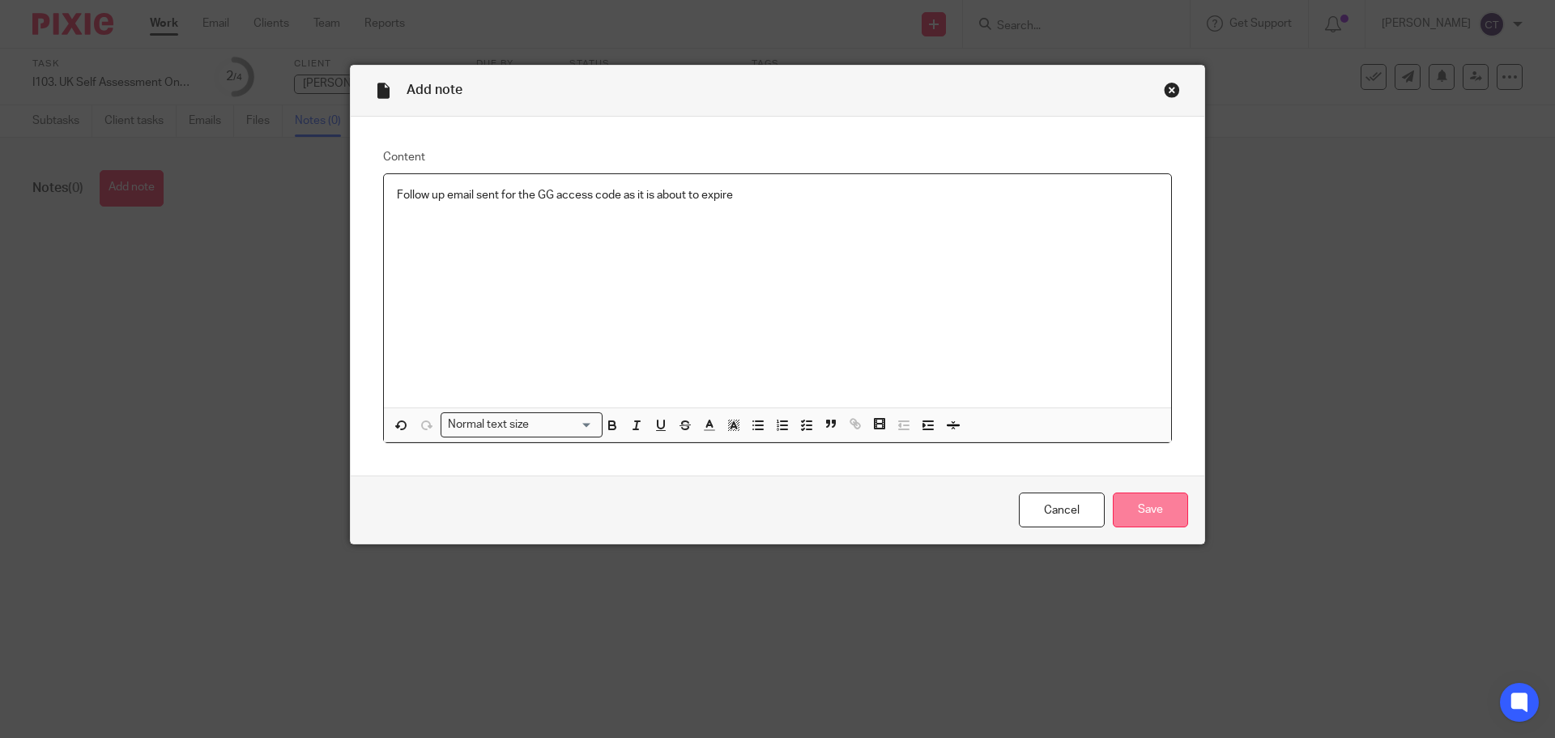
click at [1147, 515] on input "Save" at bounding box center [1150, 509] width 75 height 35
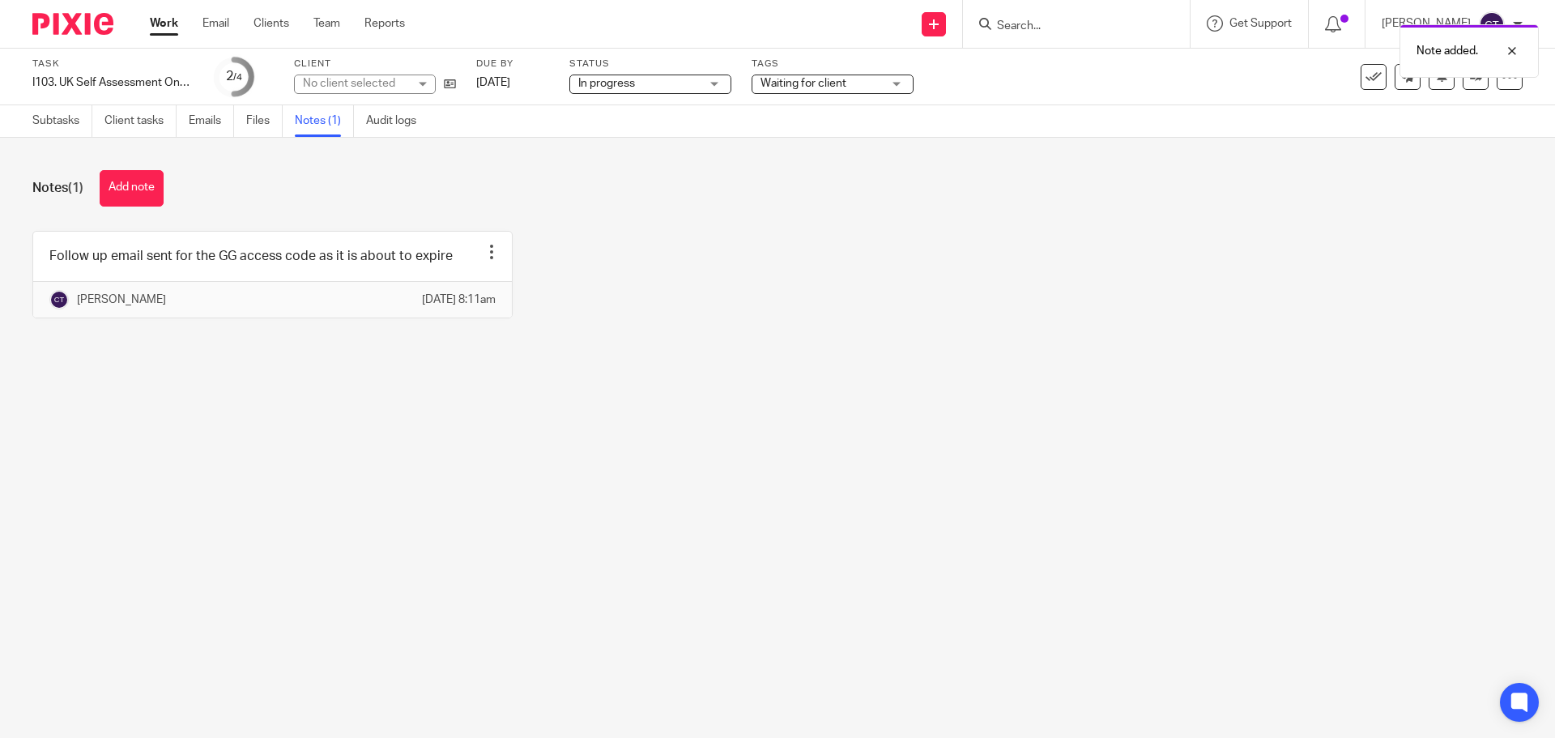
click at [451, 454] on main "Task I103. UK Self Assessment Onboarding: HMRC Authorisation Save I103. UK Self…" at bounding box center [777, 369] width 1555 height 738
